Goal: Information Seeking & Learning: Learn about a topic

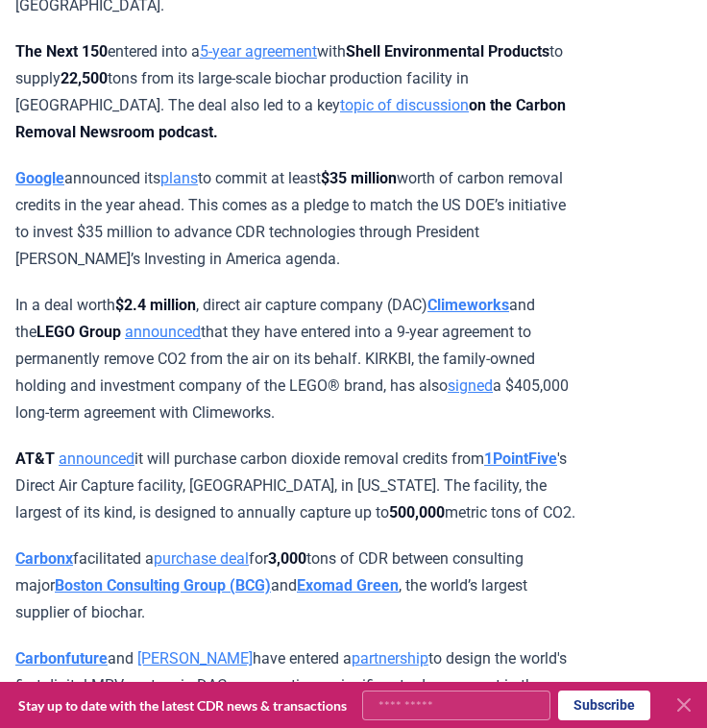
scroll to position [1425, 0]
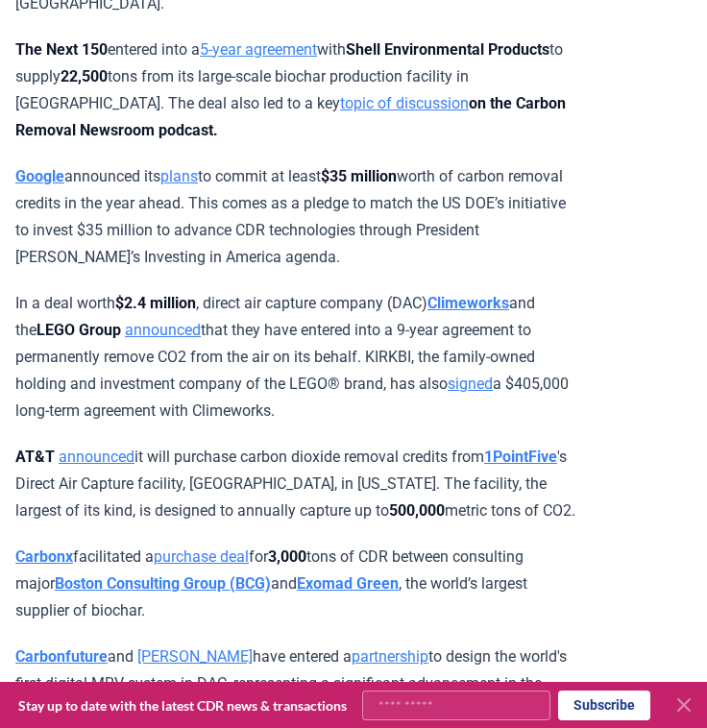
click at [125, 321] on link "announced" at bounding box center [163, 330] width 76 height 18
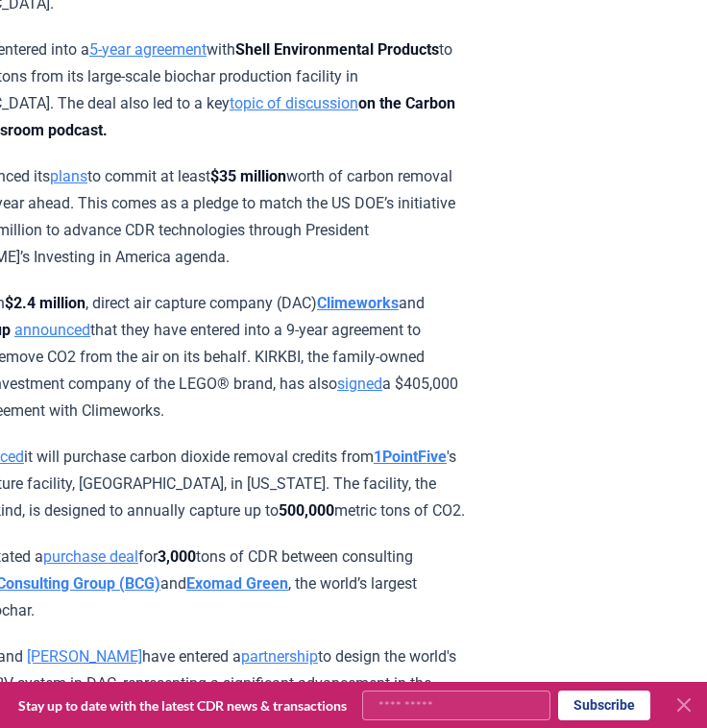
scroll to position [1425, 222]
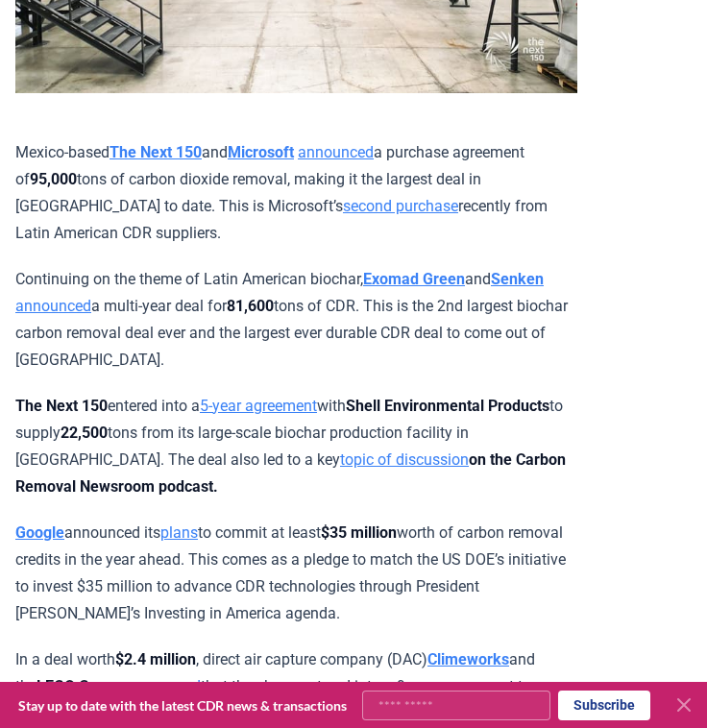
scroll to position [1012, 0]
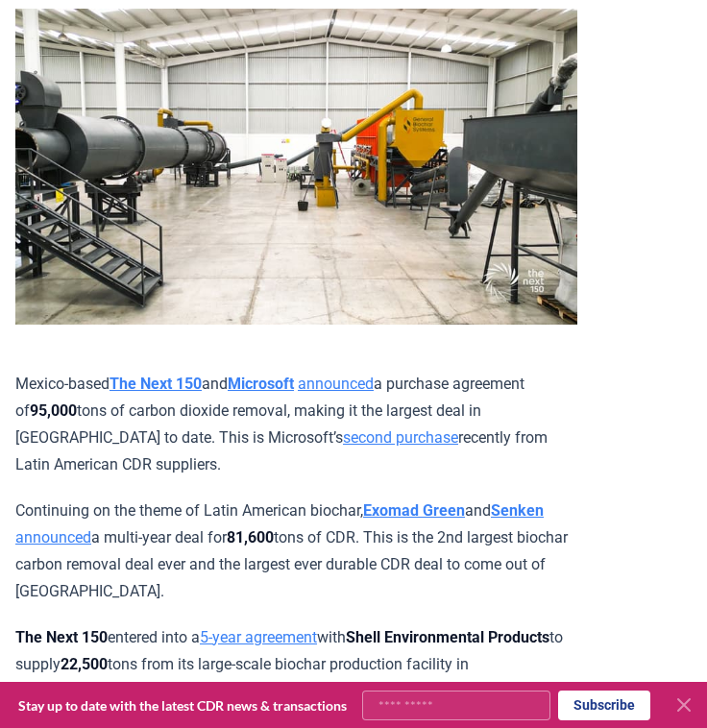
scroll to position [615, 0]
